Goal: Information Seeking & Learning: Check status

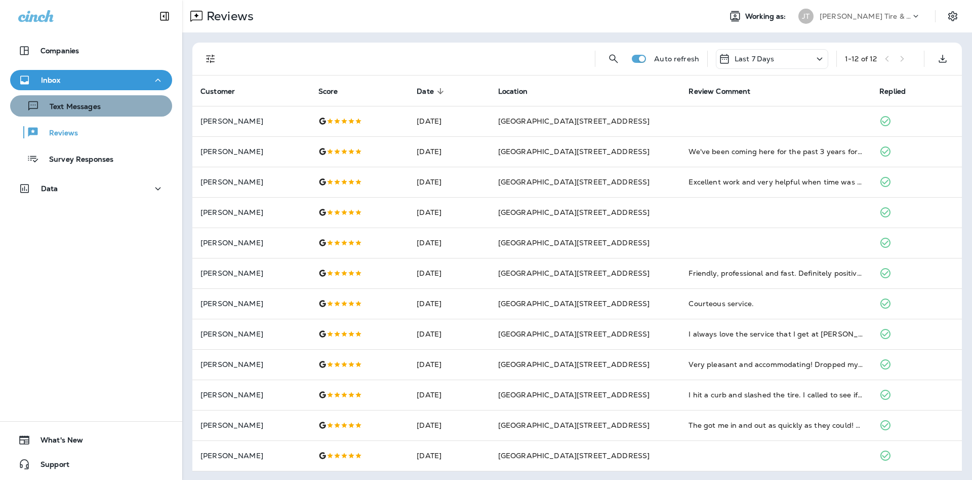
click at [116, 109] on div "Text Messages" at bounding box center [91, 105] width 154 height 15
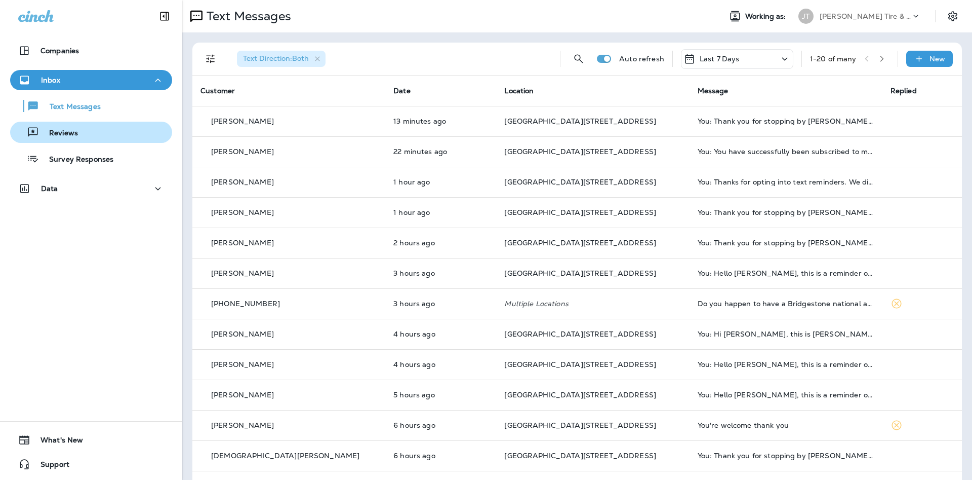
click at [148, 136] on div "Reviews" at bounding box center [91, 132] width 154 height 15
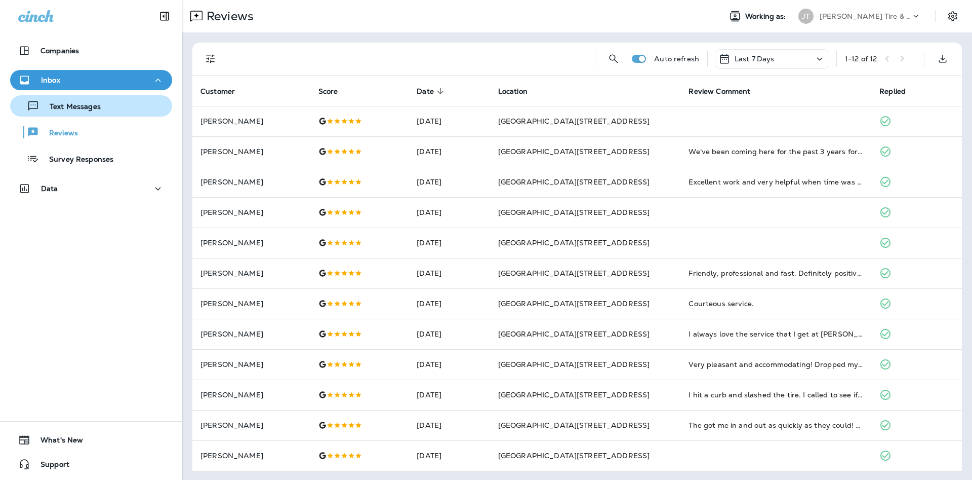
click at [86, 104] on p "Text Messages" at bounding box center [69, 107] width 61 height 10
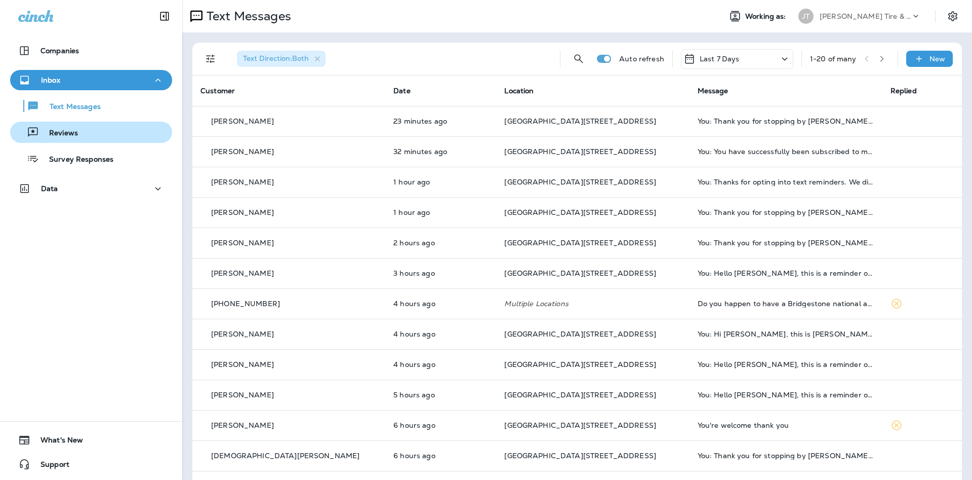
click at [95, 129] on div "Reviews" at bounding box center [91, 132] width 154 height 15
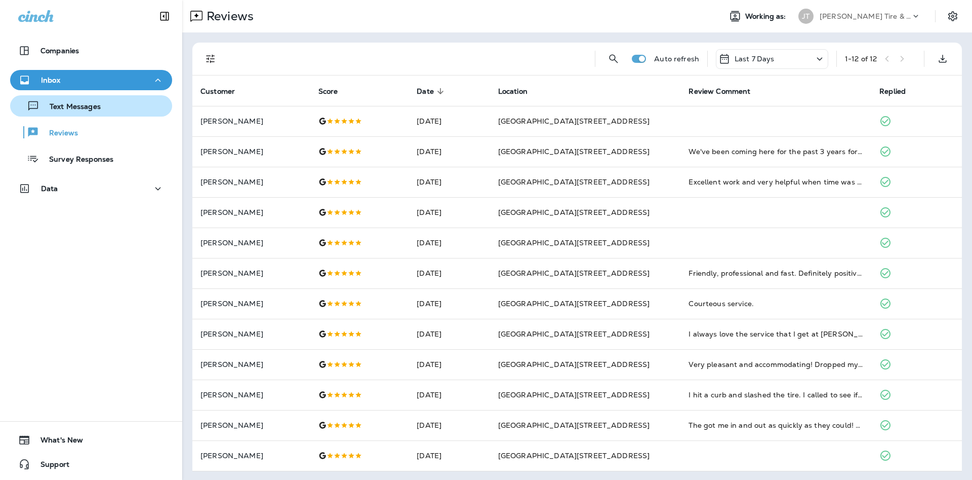
click at [104, 102] on div "Text Messages" at bounding box center [91, 105] width 154 height 15
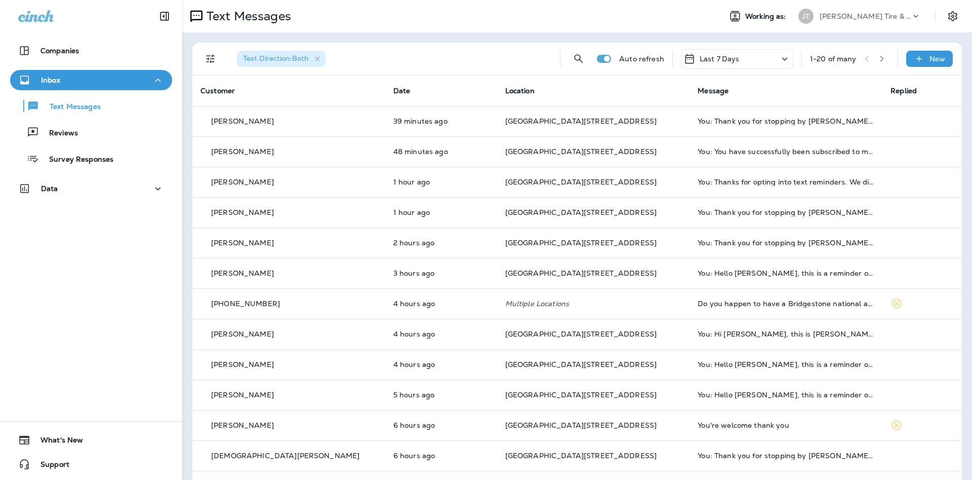
click at [116, 145] on div "Text Messages Reviews Survey Responses" at bounding box center [91, 129] width 162 height 79
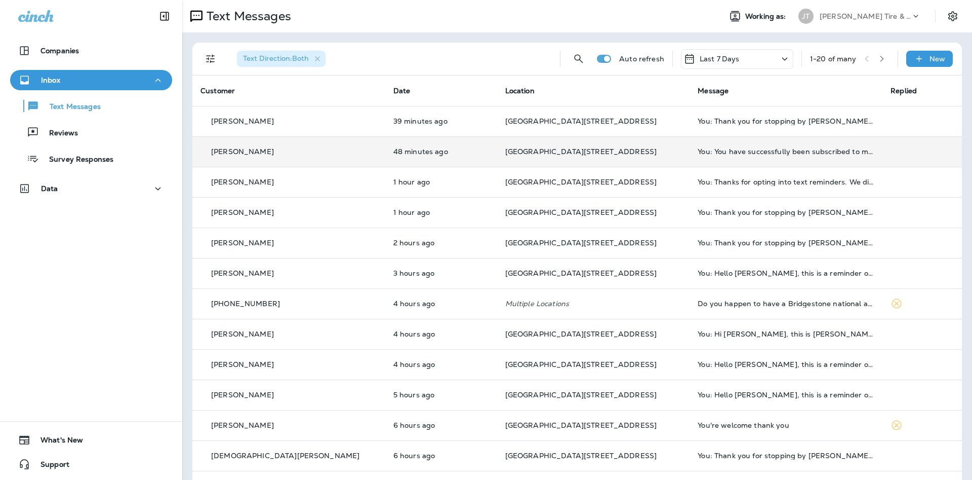
click at [613, 159] on td "[GEOGRAPHIC_DATA][STREET_ADDRESS]" at bounding box center [593, 151] width 193 height 30
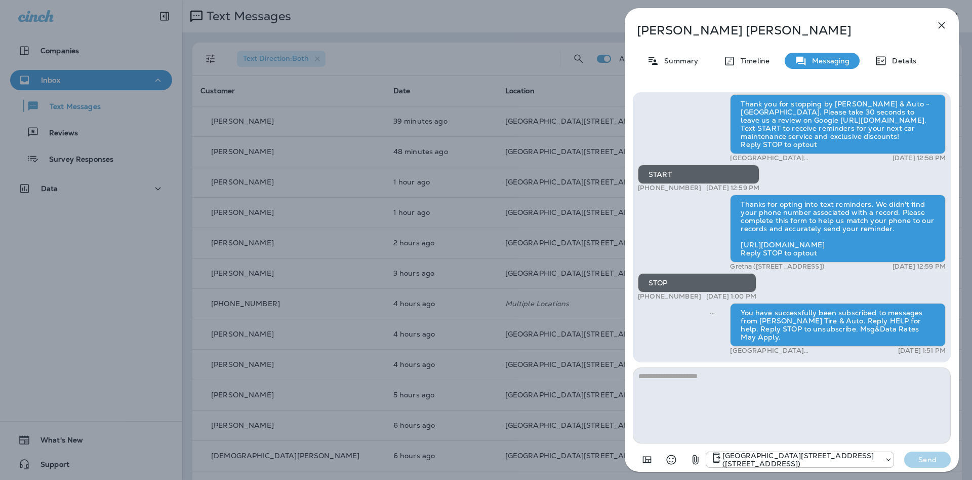
click at [942, 27] on icon "button" at bounding box center [942, 25] width 12 height 12
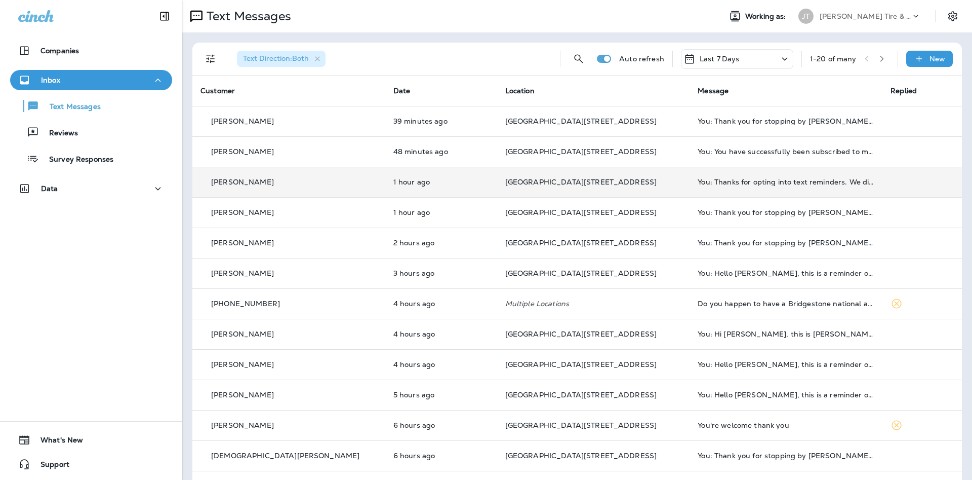
click at [690, 188] on td "You: Thanks for opting into text reminders. We didn't find your phone number as…" at bounding box center [786, 182] width 193 height 30
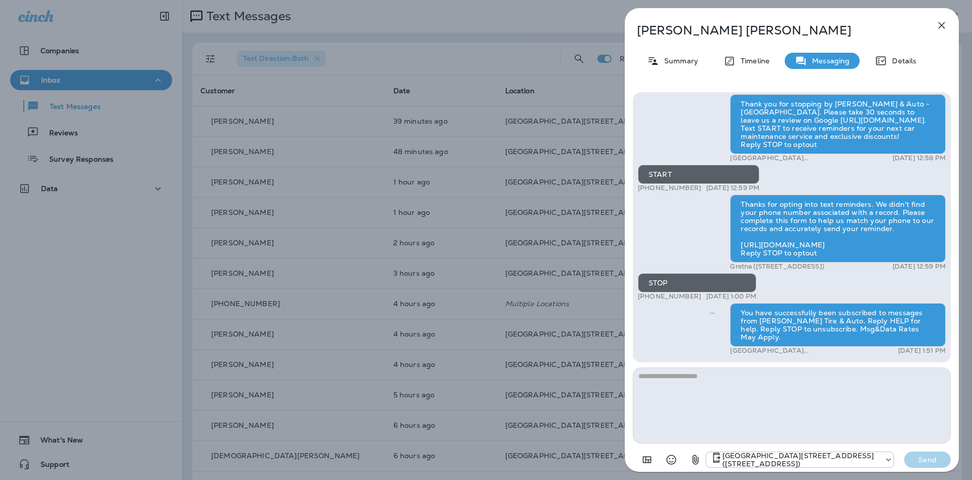
click at [944, 23] on icon "button" at bounding box center [942, 25] width 7 height 7
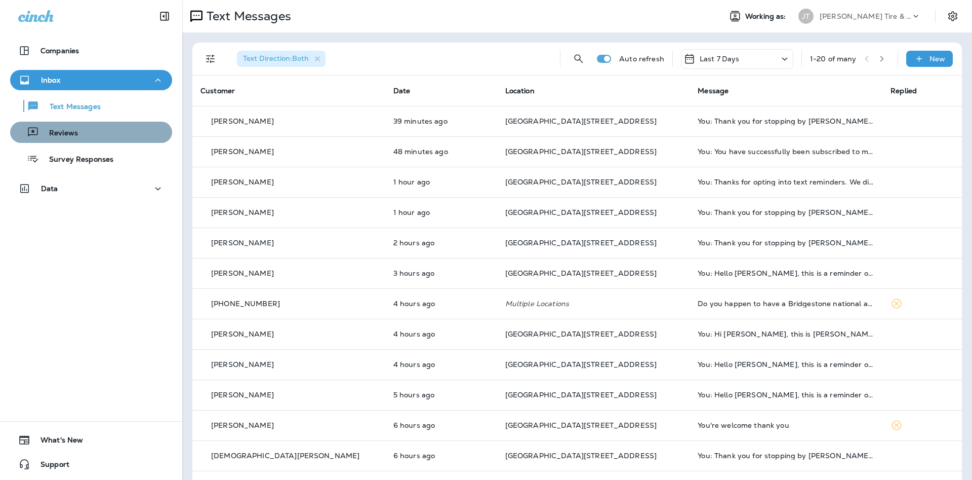
click at [118, 128] on div "Reviews" at bounding box center [91, 132] width 154 height 15
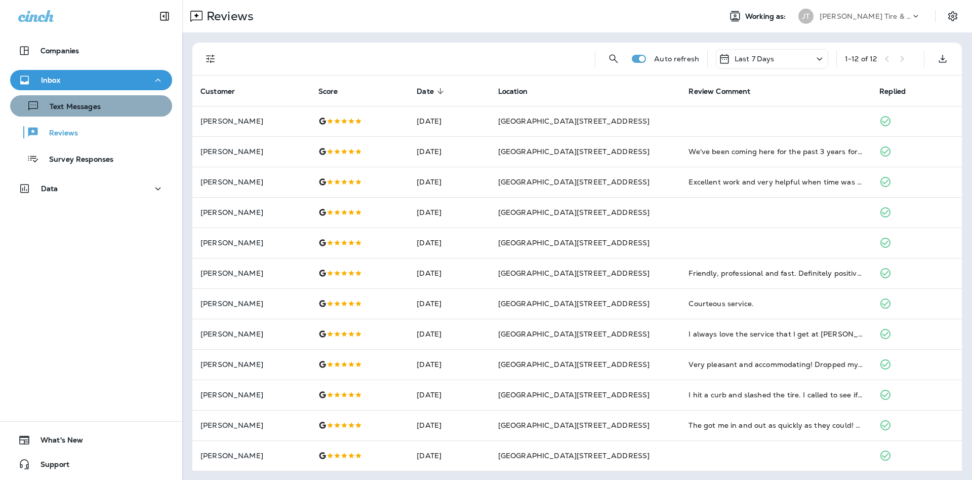
click at [116, 114] on button "Text Messages" at bounding box center [91, 105] width 162 height 21
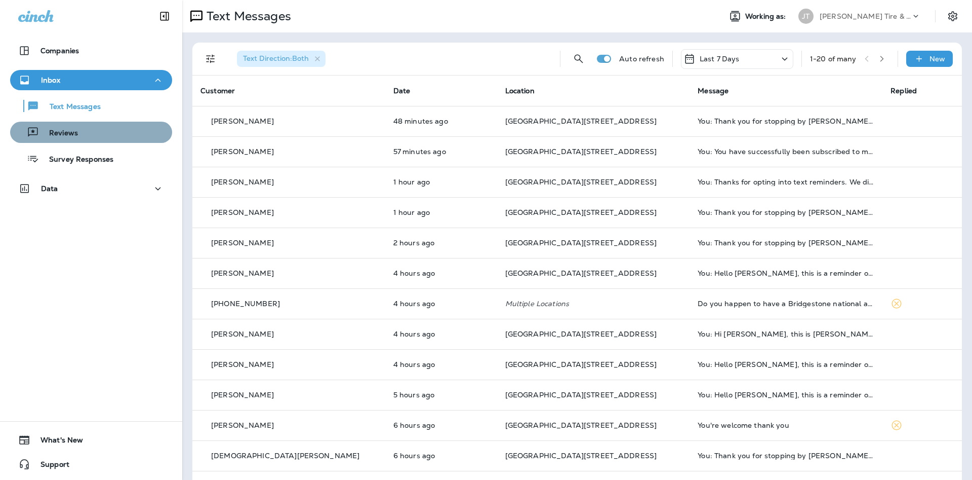
click at [89, 138] on div "Reviews" at bounding box center [91, 132] width 154 height 15
